Goal: Information Seeking & Learning: Learn about a topic

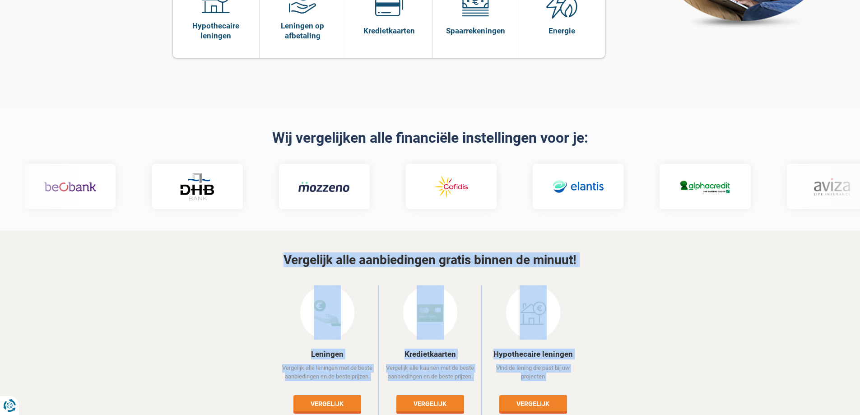
drag, startPoint x: 777, startPoint y: 383, endPoint x: 387, endPoint y: 432, distance: 393.6
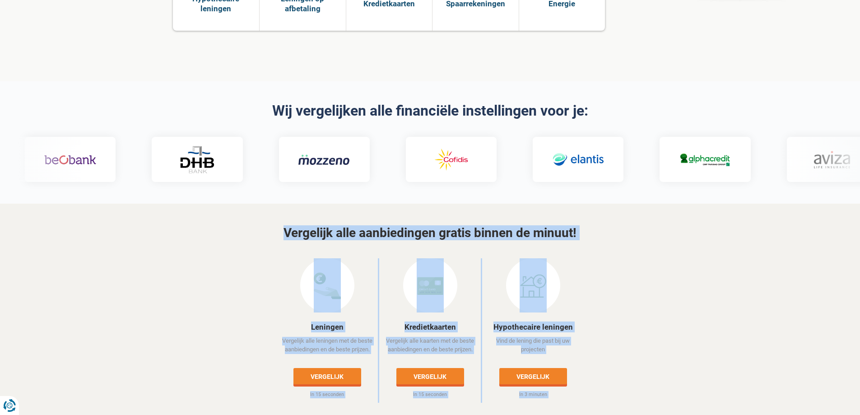
click at [632, 308] on div "Leningen Vergelijk alle leningen met de beste aanbiedingen en de beste prijzen.…" at bounding box center [430, 330] width 528 height 144
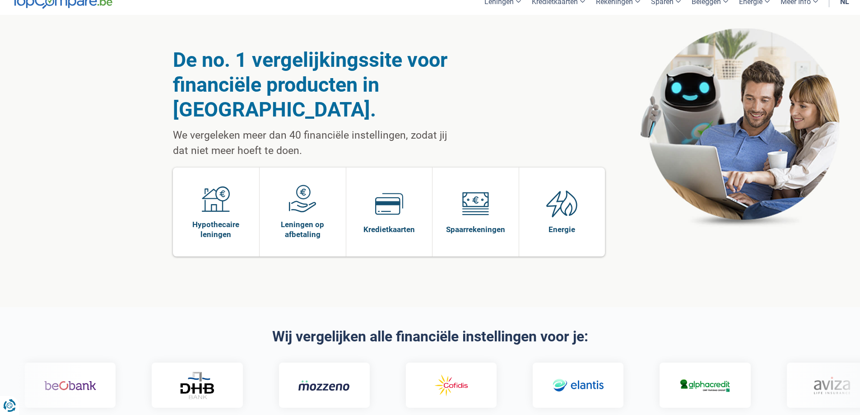
scroll to position [0, 0]
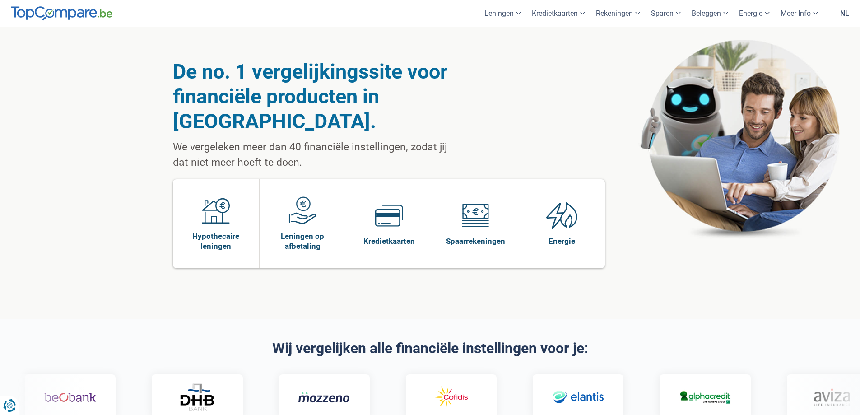
click at [779, 376] on div at bounding box center [430, 396] width 846 height 45
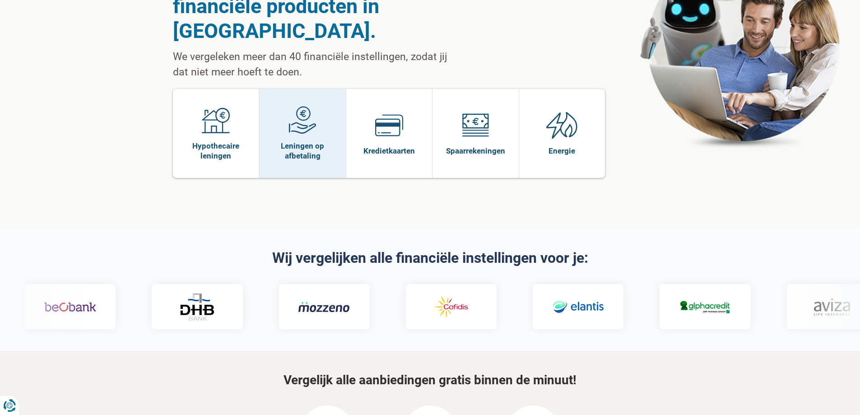
click at [304, 106] on img at bounding box center [302, 120] width 28 height 28
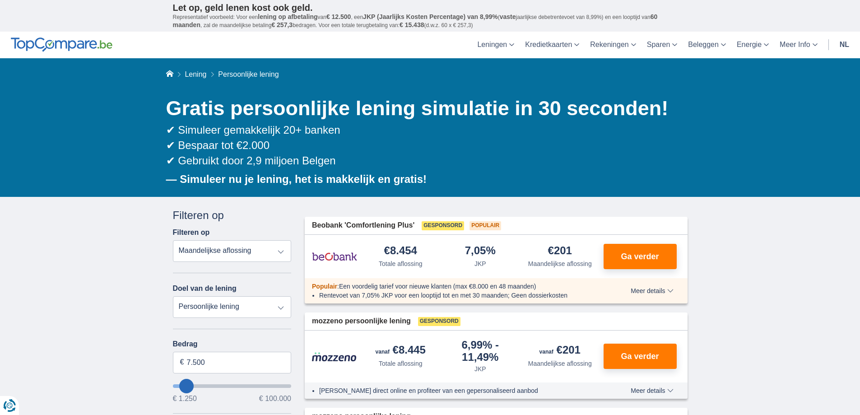
click at [230, 255] on select "Totale aflossing JKP Maandelijkse aflossing" at bounding box center [232, 251] width 119 height 22
click at [220, 301] on select "Persoonlijke lening Auto Moto / fiets Mobilhome / caravan Renovatie Energie Sch…" at bounding box center [232, 307] width 119 height 22
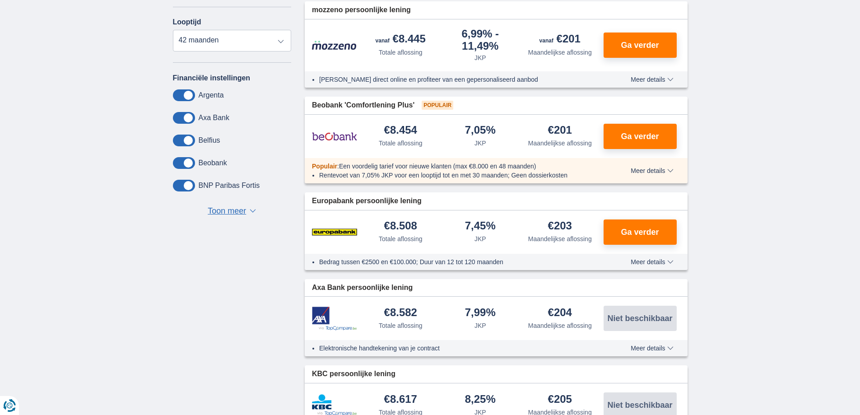
scroll to position [497, 0]
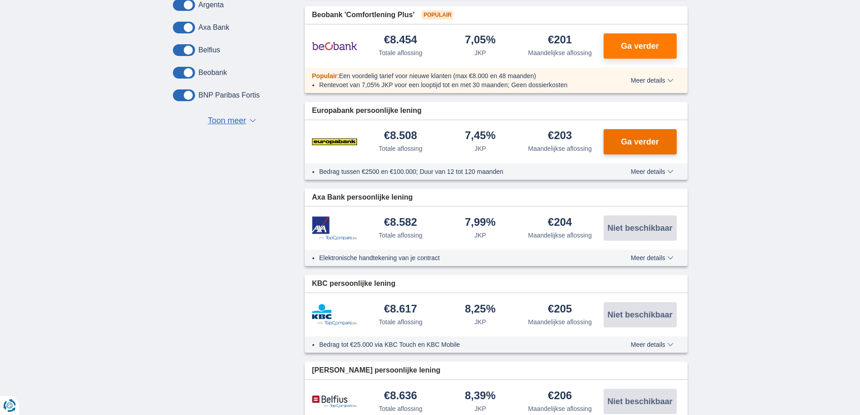
click at [627, 140] on span "Ga verder" at bounding box center [640, 142] width 38 height 8
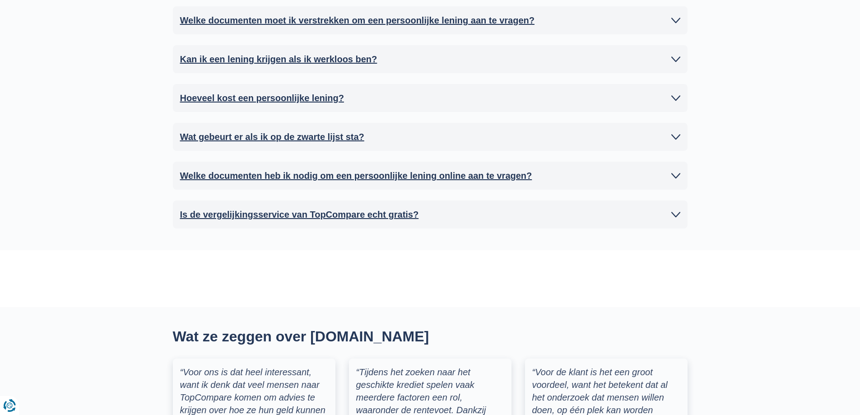
scroll to position [2302, 0]
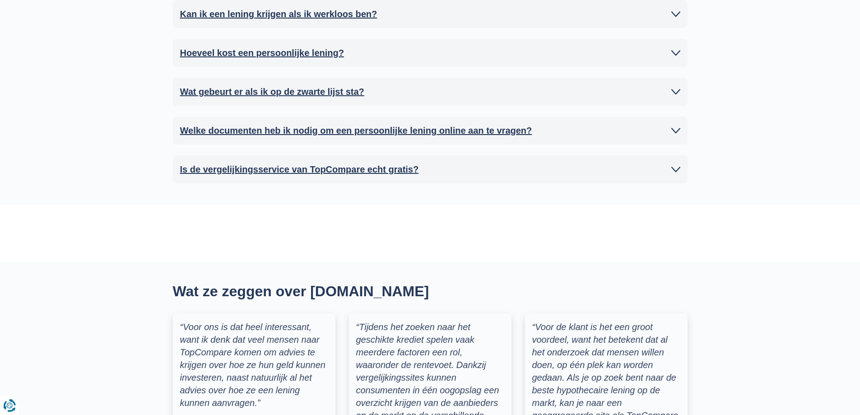
click at [376, 163] on h2 "Is de vergelijkingsservice van TopCompare echt gratis?" at bounding box center [299, 170] width 239 height 14
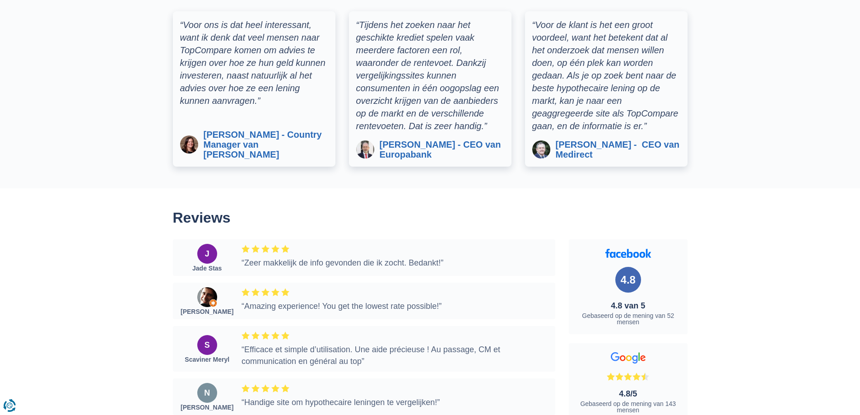
scroll to position [2573, 0]
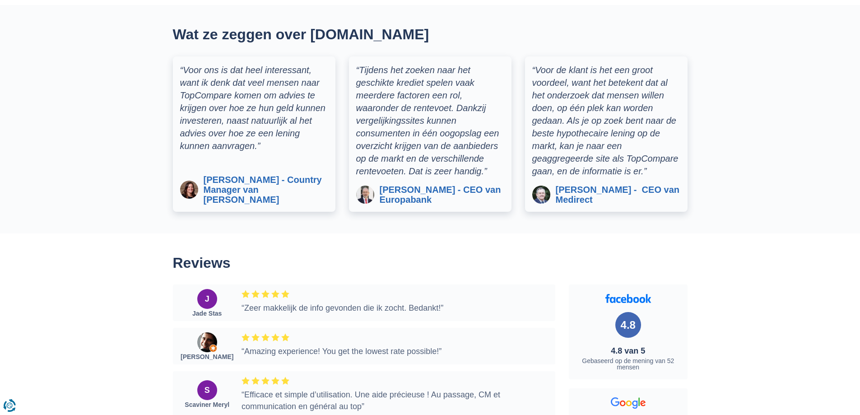
drag, startPoint x: 520, startPoint y: 199, endPoint x: 467, endPoint y: 223, distance: 58.6
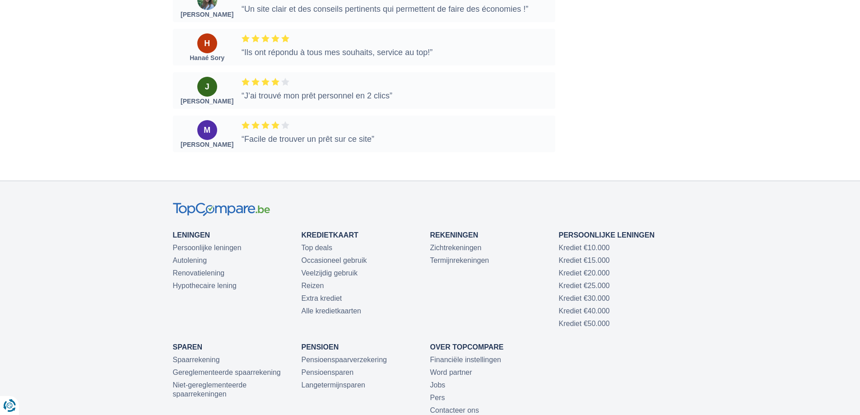
scroll to position [3250, 0]
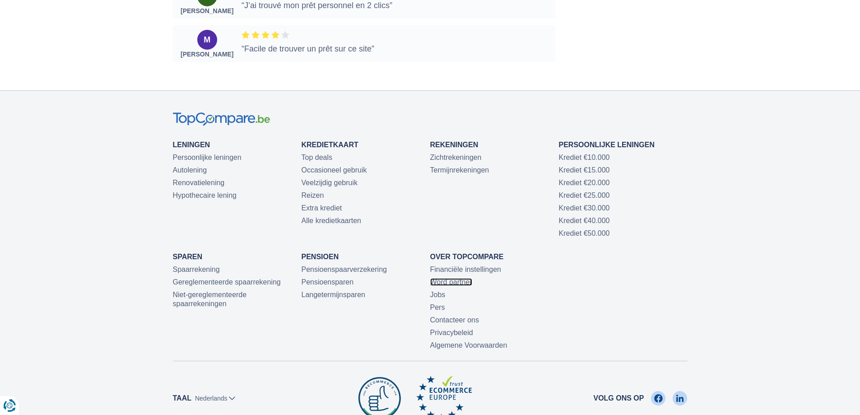
click at [449, 278] on link "Word partner" at bounding box center [451, 282] width 42 height 8
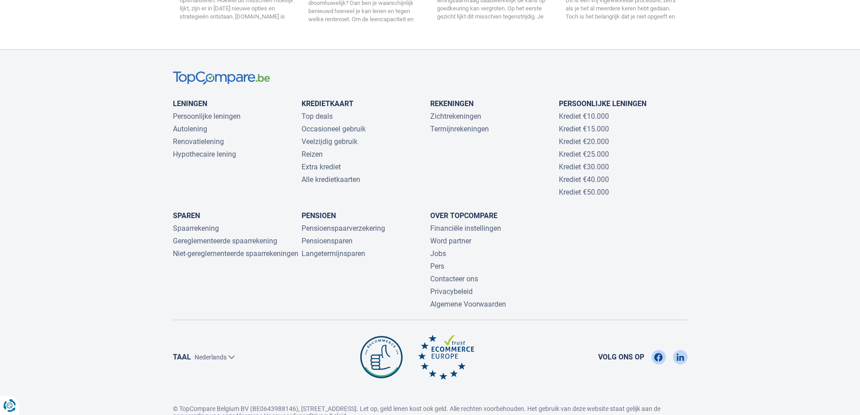
scroll to position [1725, 0]
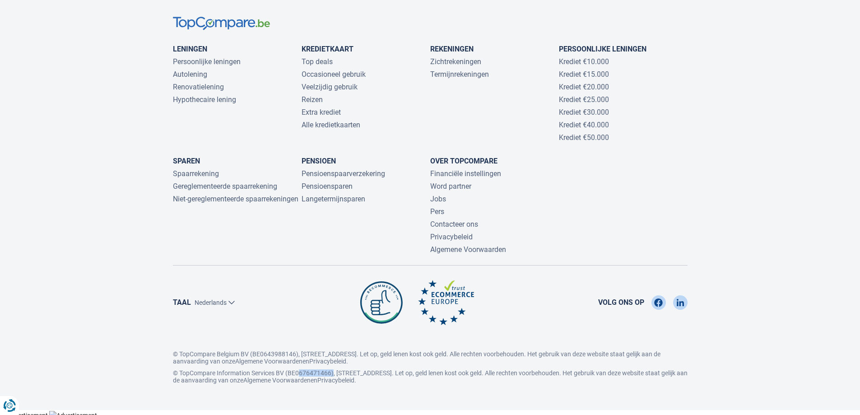
drag, startPoint x: 297, startPoint y: 368, endPoint x: 330, endPoint y: 369, distance: 33.4
click at [330, 369] on p "© TopCompare Information Services BV (BE0676471466), Livornostraat 7, 1060 Sint…" at bounding box center [430, 376] width 515 height 14
copy p "0676471466"
